Goal: Navigation & Orientation: Find specific page/section

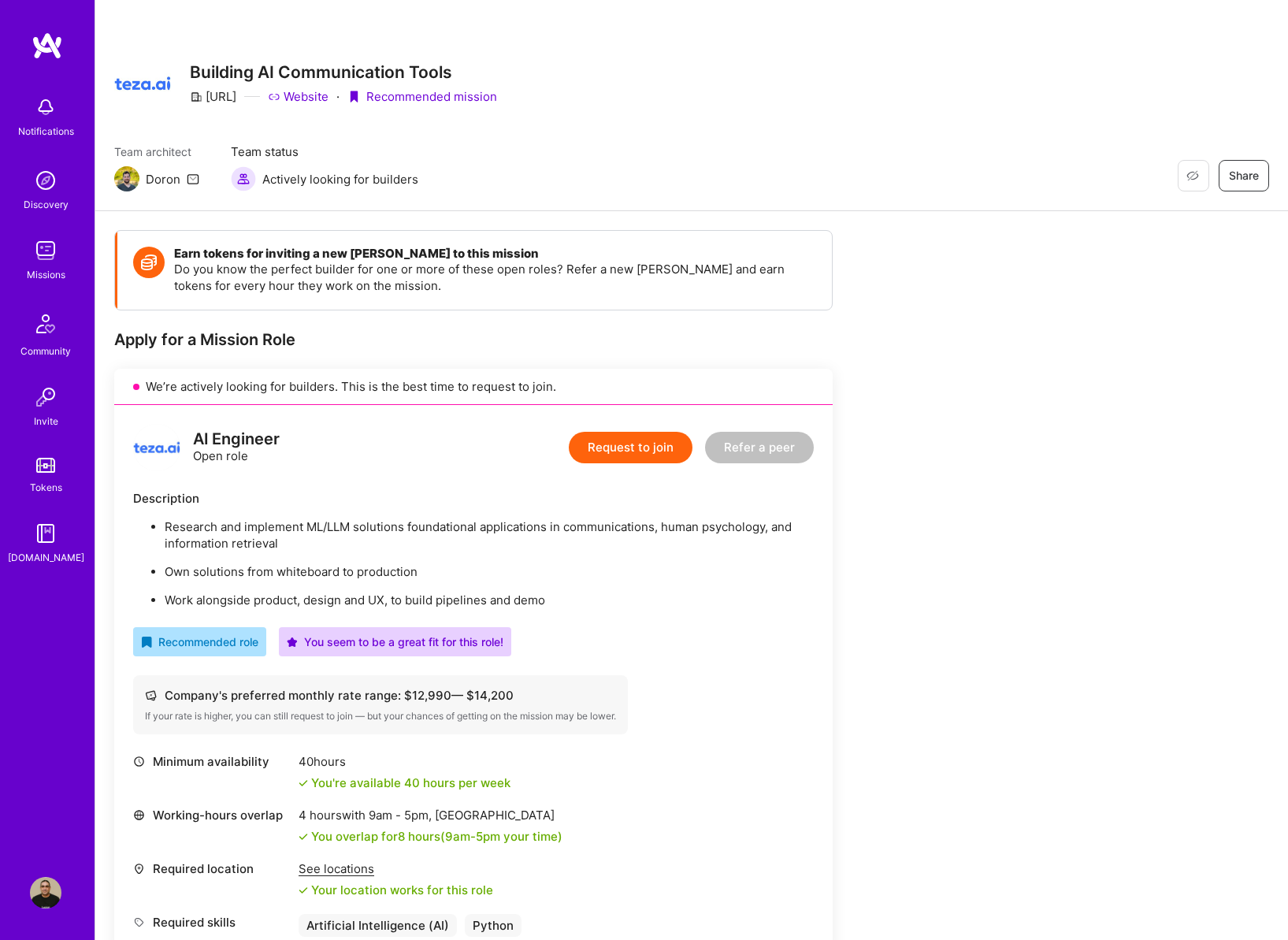
click at [45, 178] on img at bounding box center [45, 180] width 31 height 31
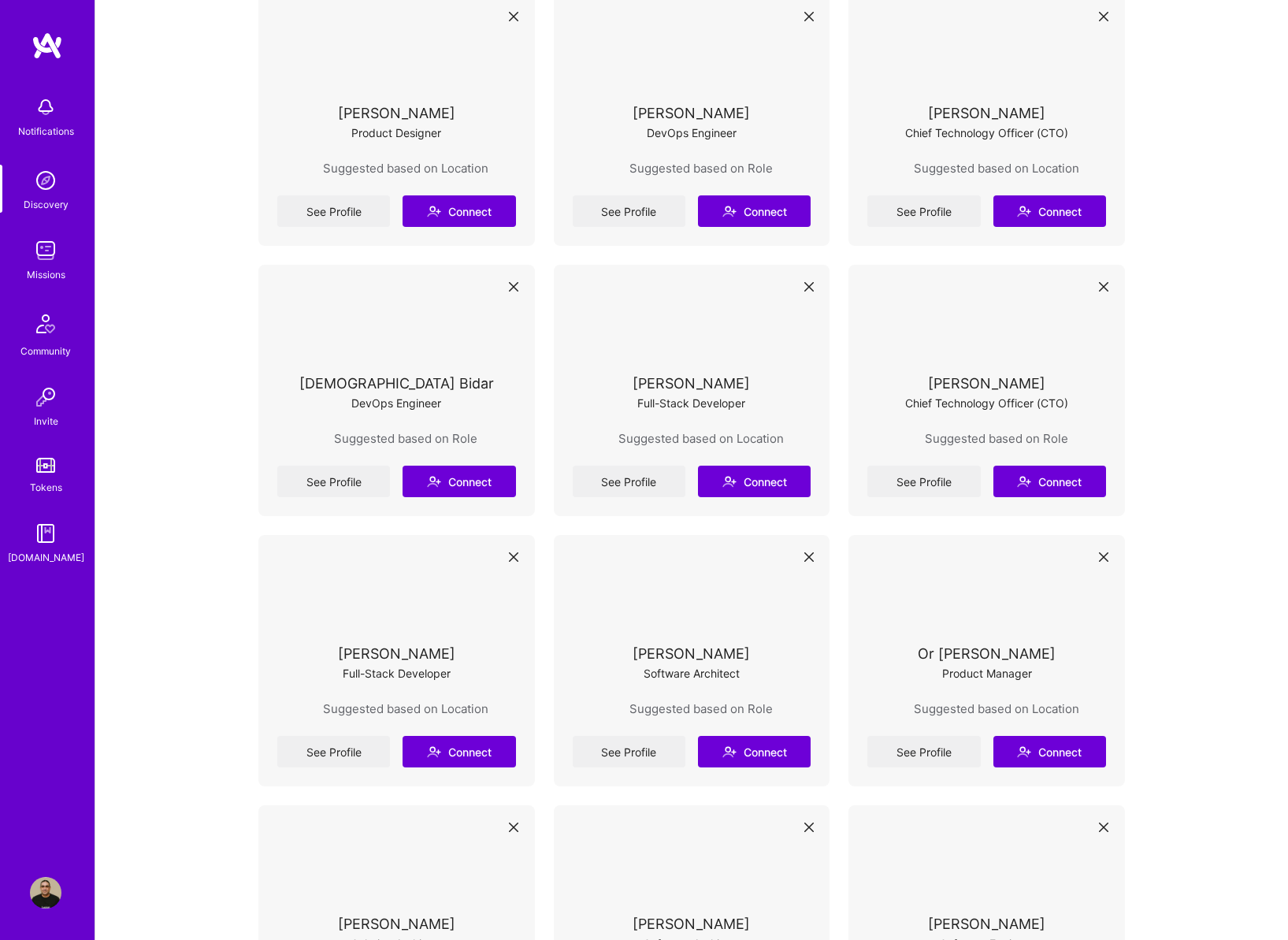
scroll to position [7565, 0]
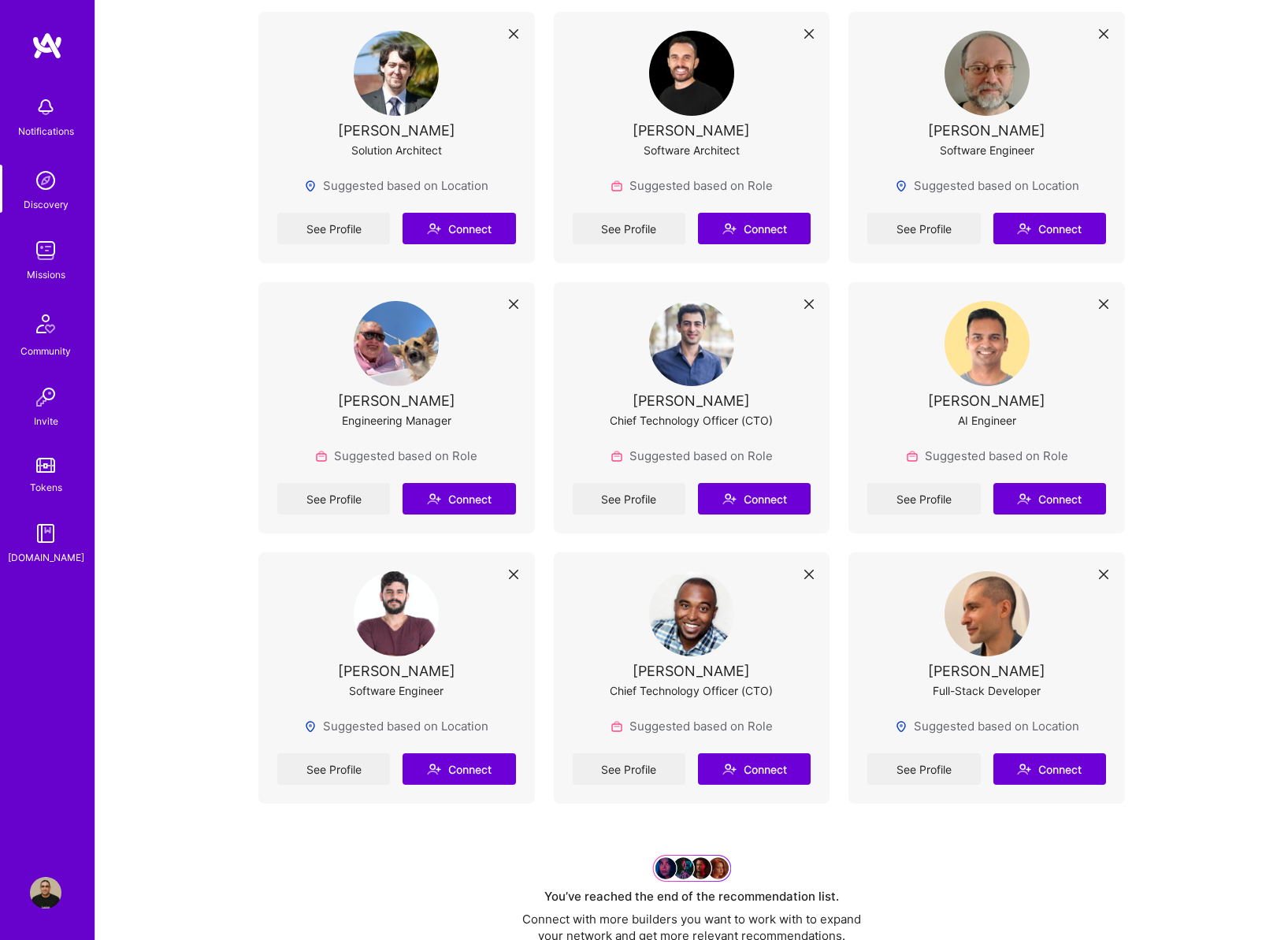
click at [54, 461] on img at bounding box center [45, 465] width 19 height 15
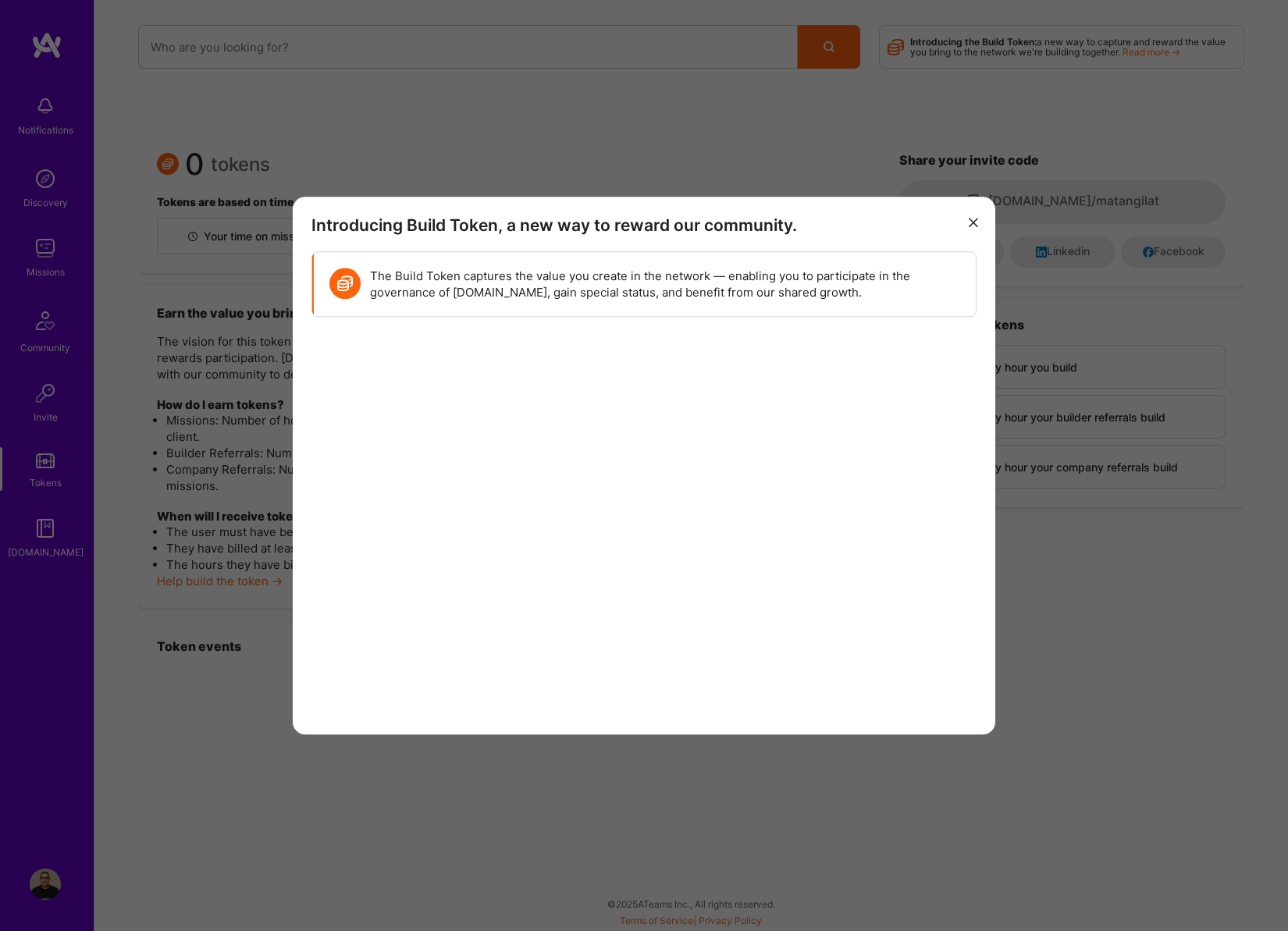
click at [970, 228] on button "modal" at bounding box center [973, 222] width 19 height 26
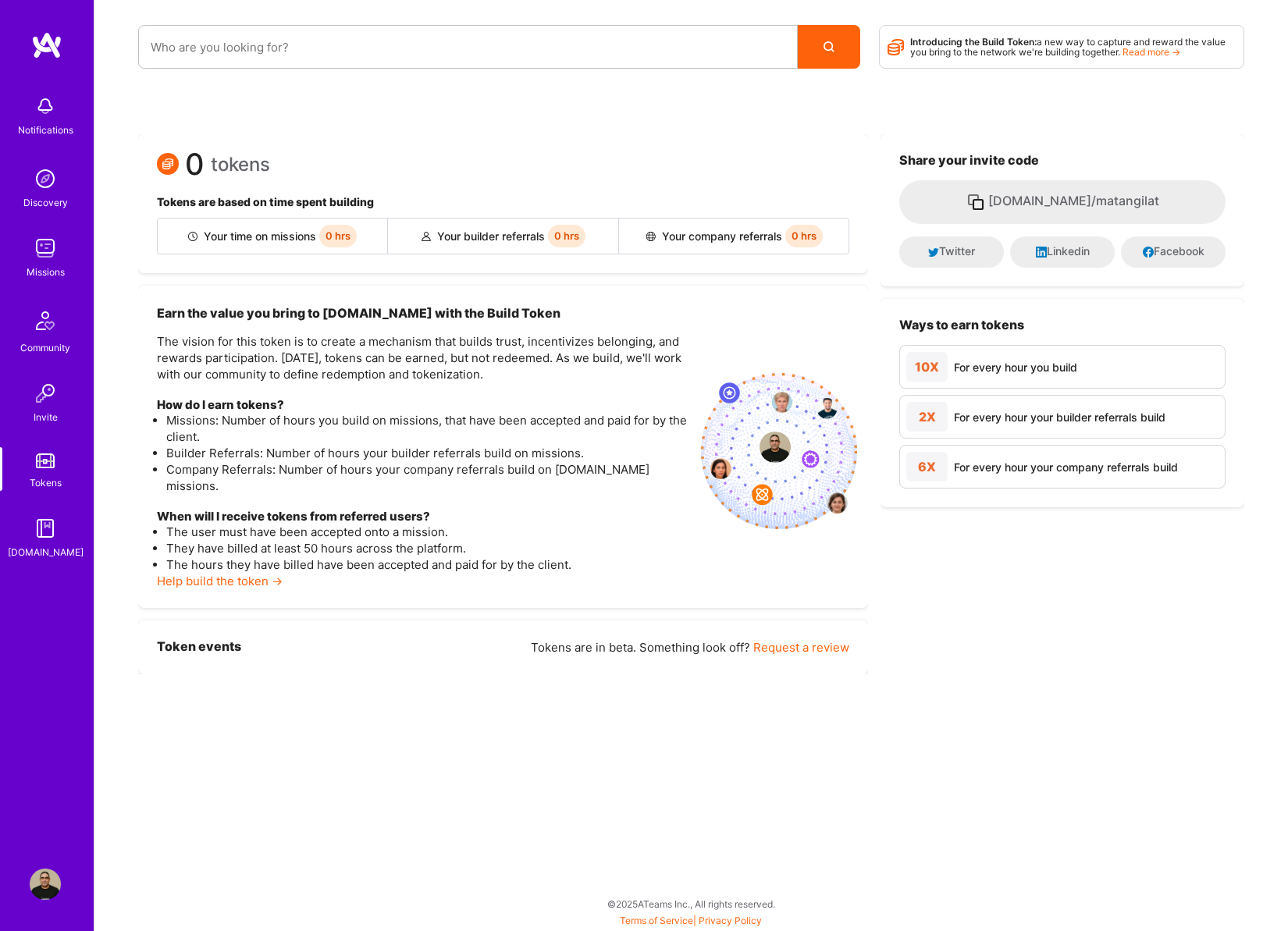
click at [44, 389] on img at bounding box center [45, 393] width 31 height 31
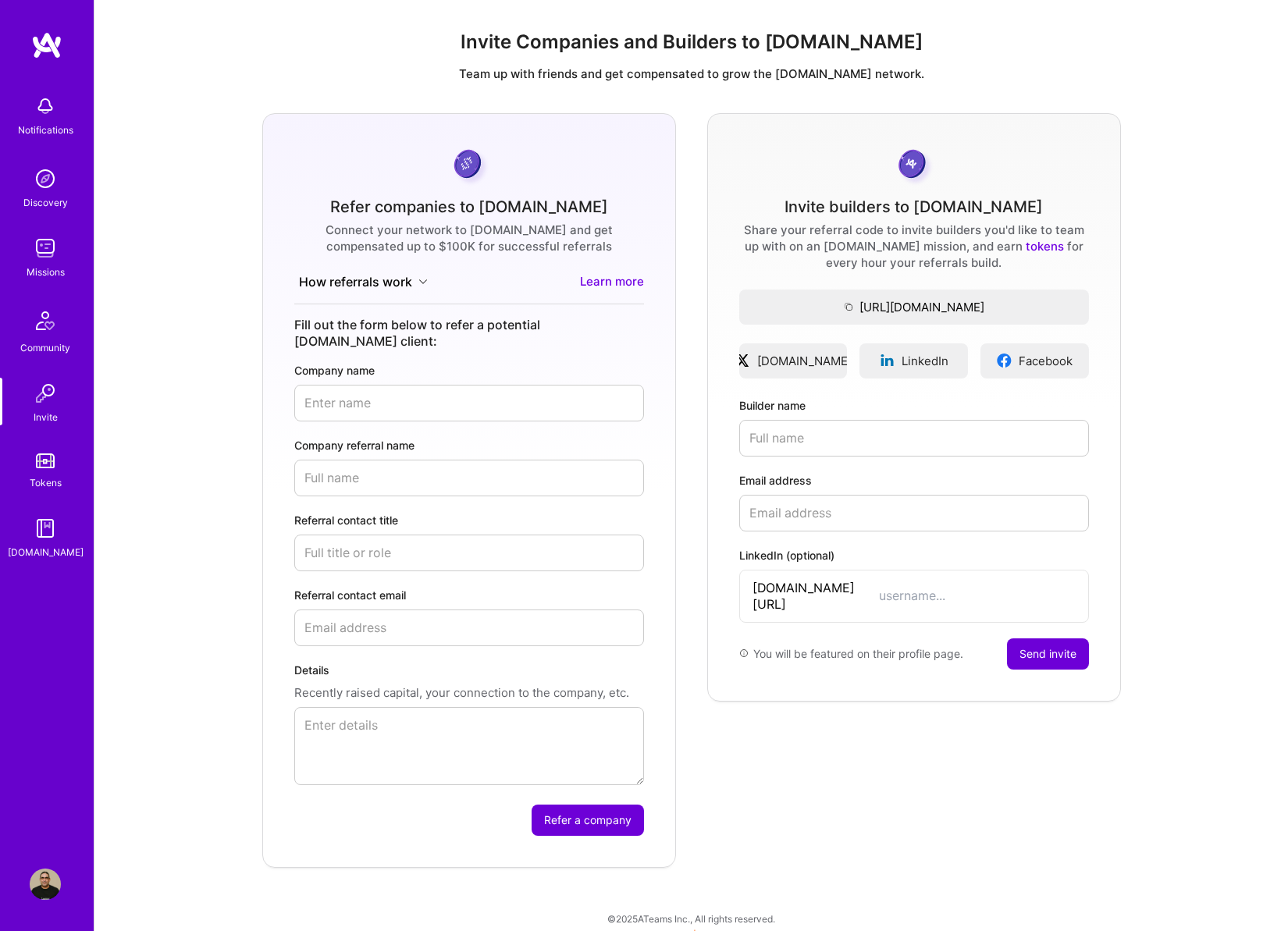
click at [44, 326] on img at bounding box center [46, 321] width 38 height 38
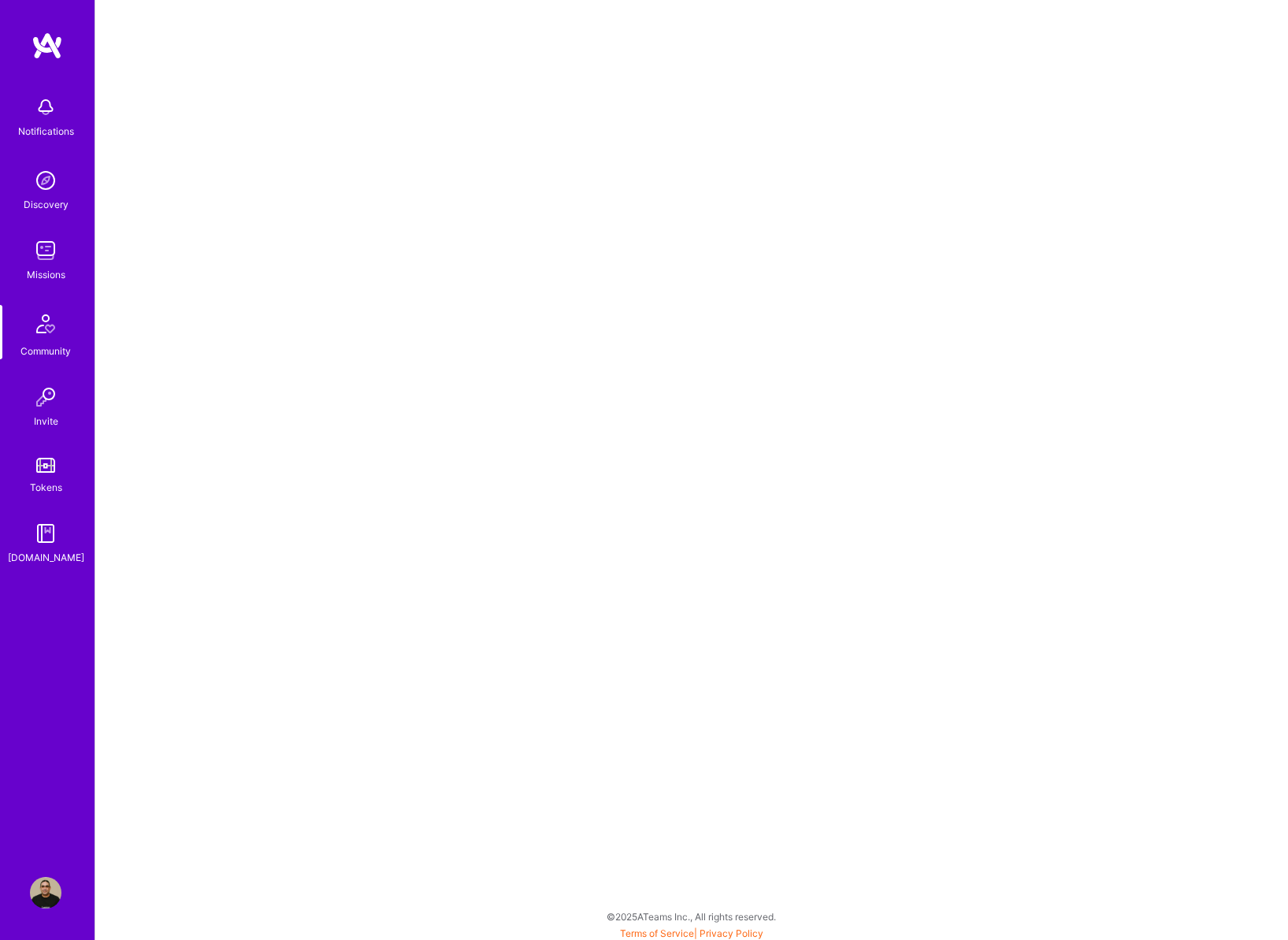
click at [49, 260] on img at bounding box center [45, 250] width 31 height 31
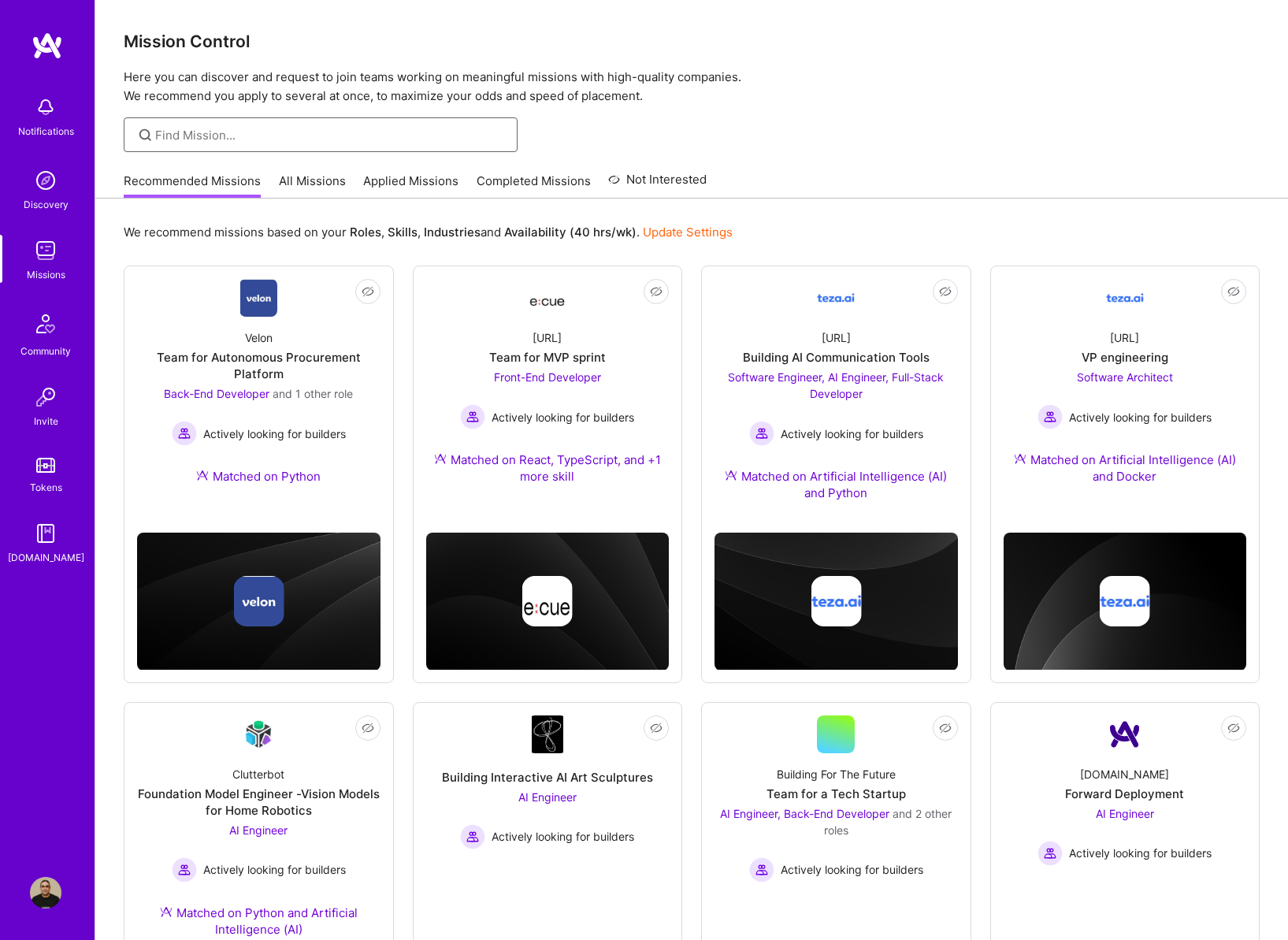
click at [227, 129] on input at bounding box center [330, 135] width 351 height 16
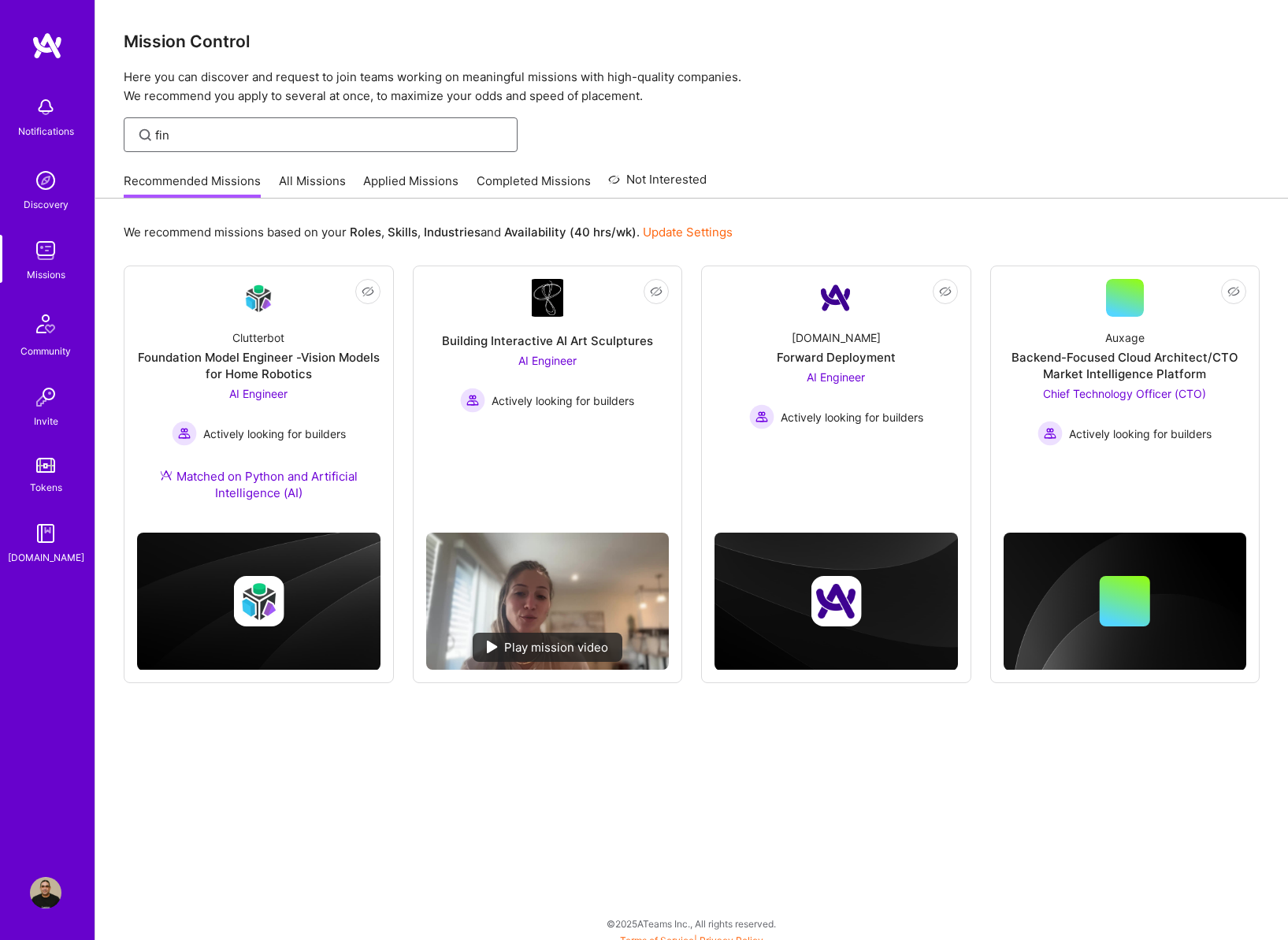
type input "fin"
